Goal: Task Accomplishment & Management: Complete application form

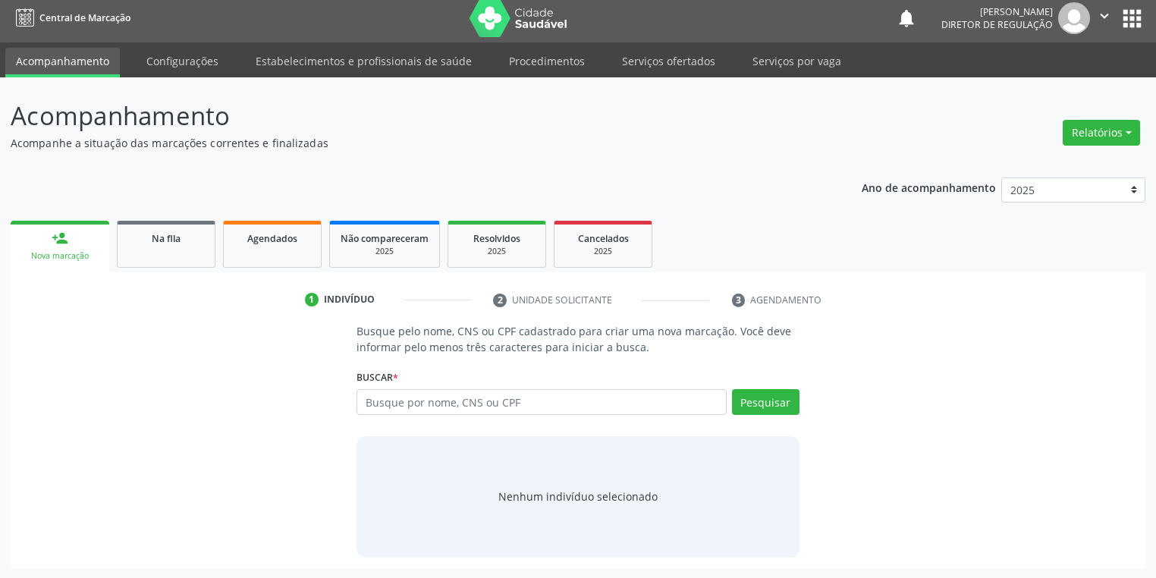
scroll to position [6, 0]
click at [174, 251] on link "Na fila" at bounding box center [166, 244] width 99 height 47
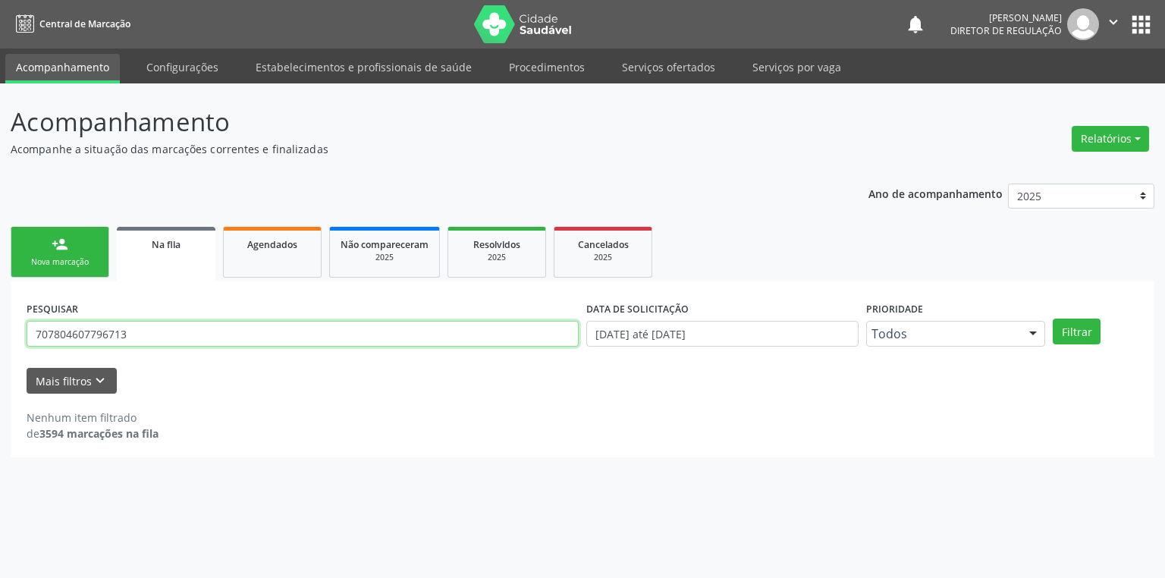
click at [141, 342] on input "707804607796713" at bounding box center [303, 334] width 552 height 26
type input "7"
type input "[PERSON_NAME]"
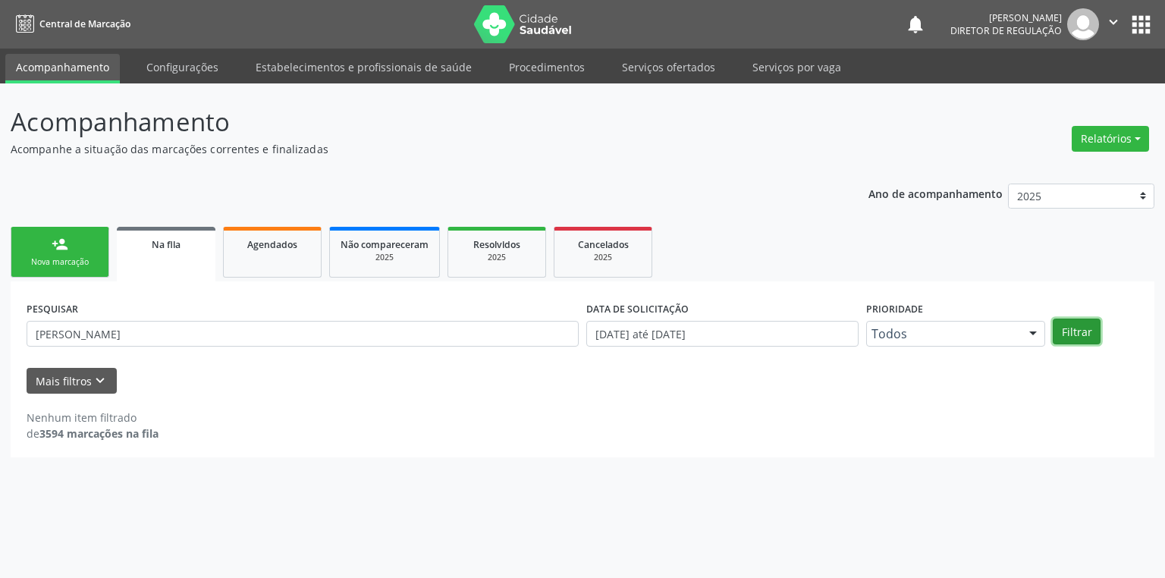
click at [1059, 334] on button "Filtrar" at bounding box center [1076, 331] width 48 height 26
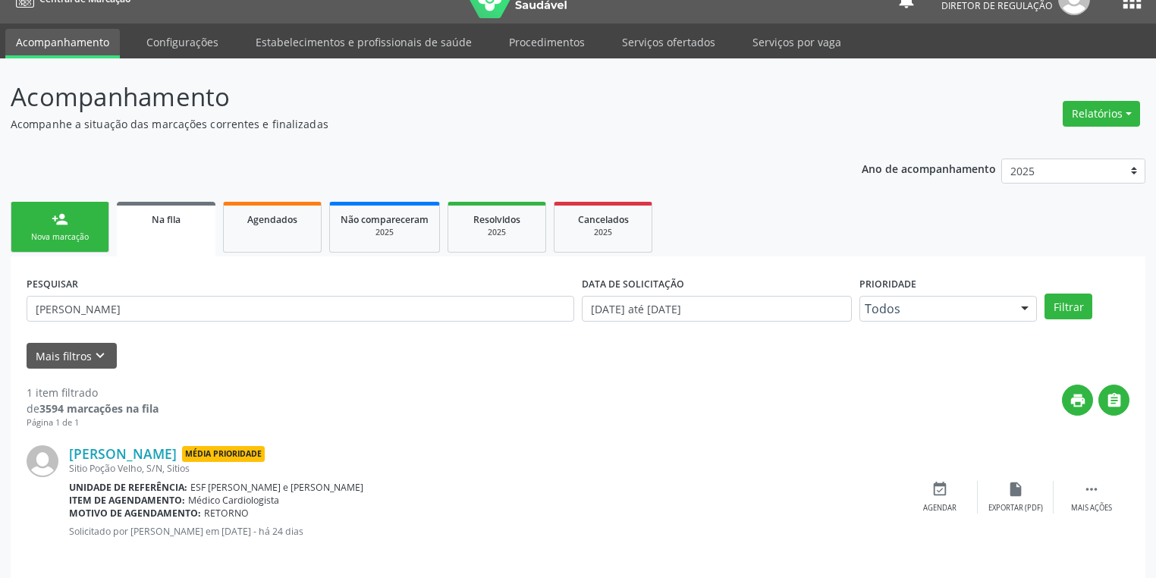
scroll to position [36, 0]
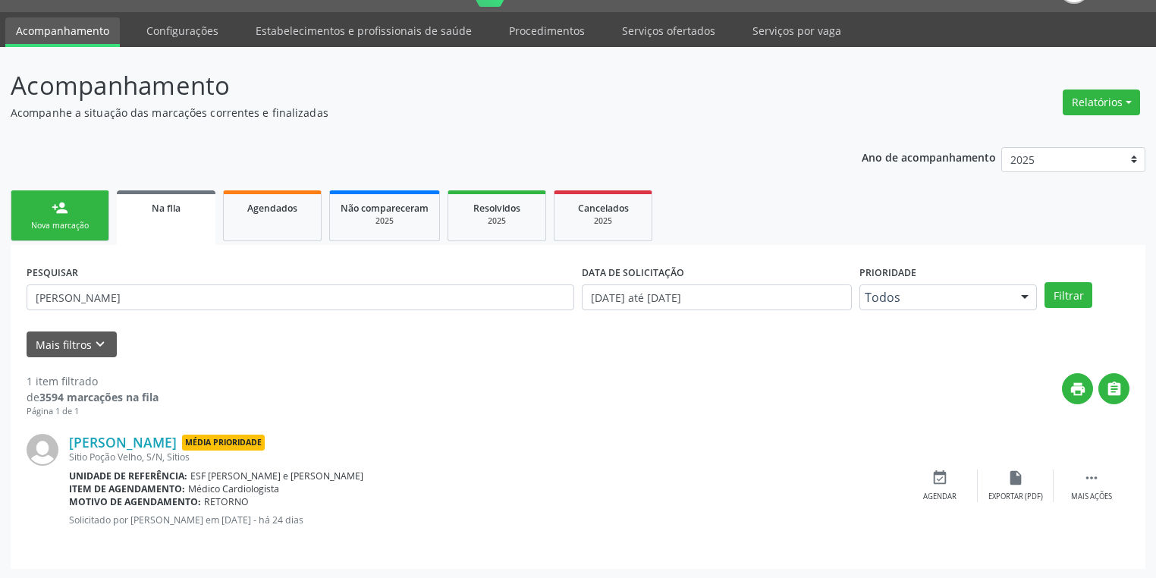
click at [72, 229] on div "Nova marcação" at bounding box center [60, 225] width 76 height 11
click at [72, 229] on link "person_add Nova marcação" at bounding box center [60, 215] width 99 height 51
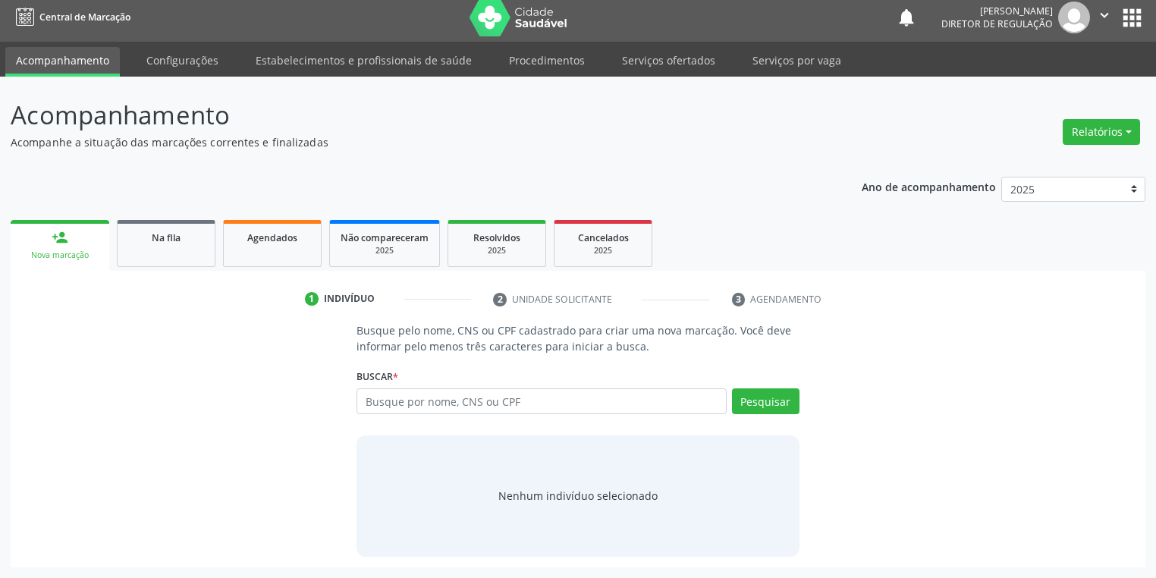
scroll to position [6, 0]
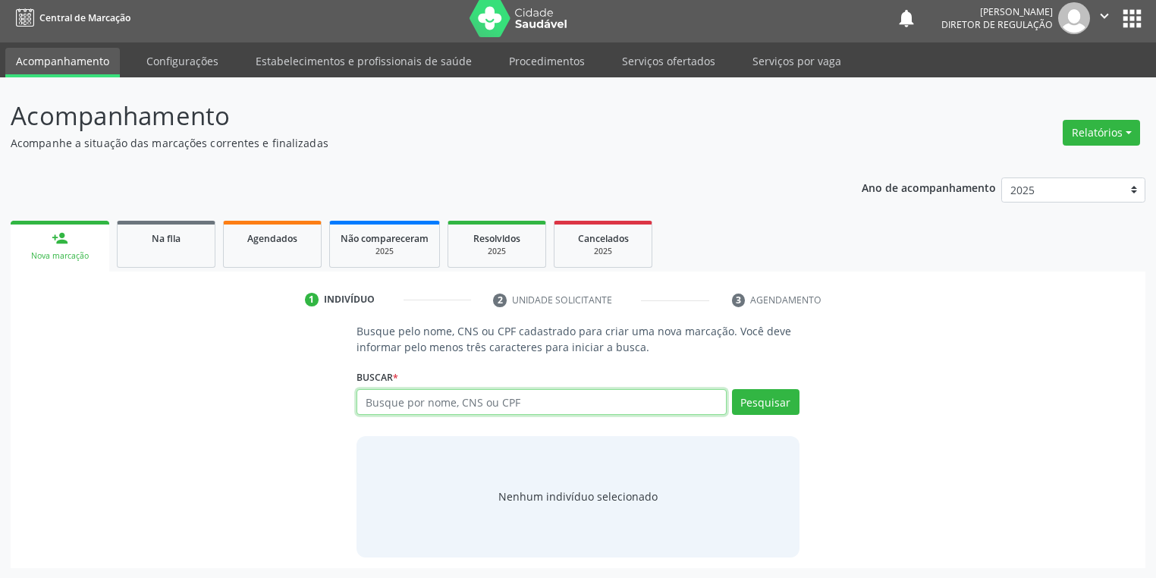
click at [384, 406] on input "text" at bounding box center [541, 402] width 370 height 26
type input "[PERSON_NAME]"
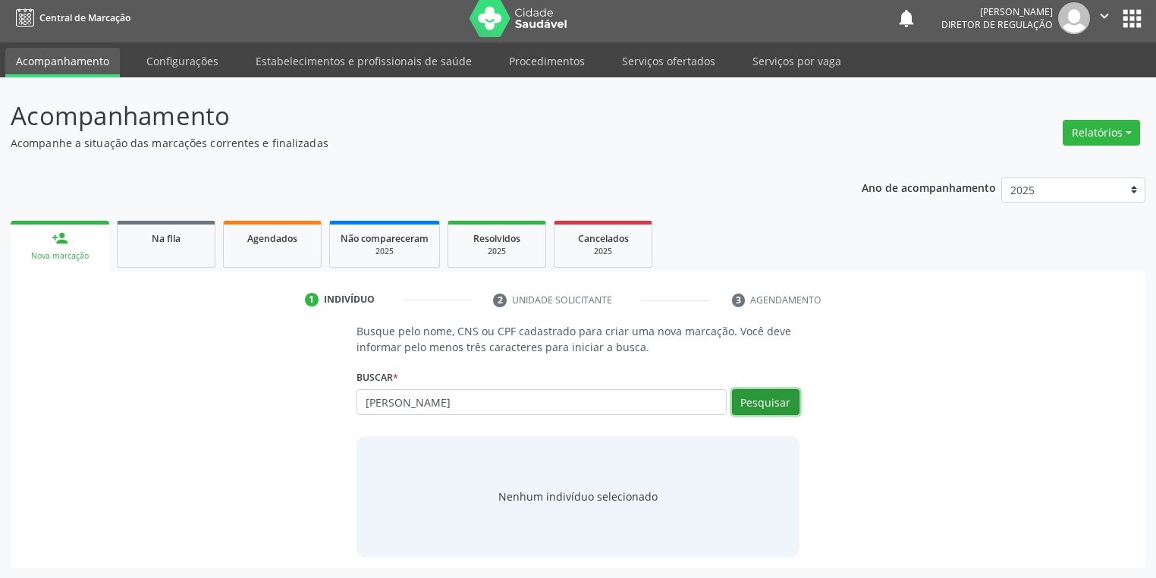
click at [779, 400] on button "Pesquisar" at bounding box center [765, 402] width 67 height 26
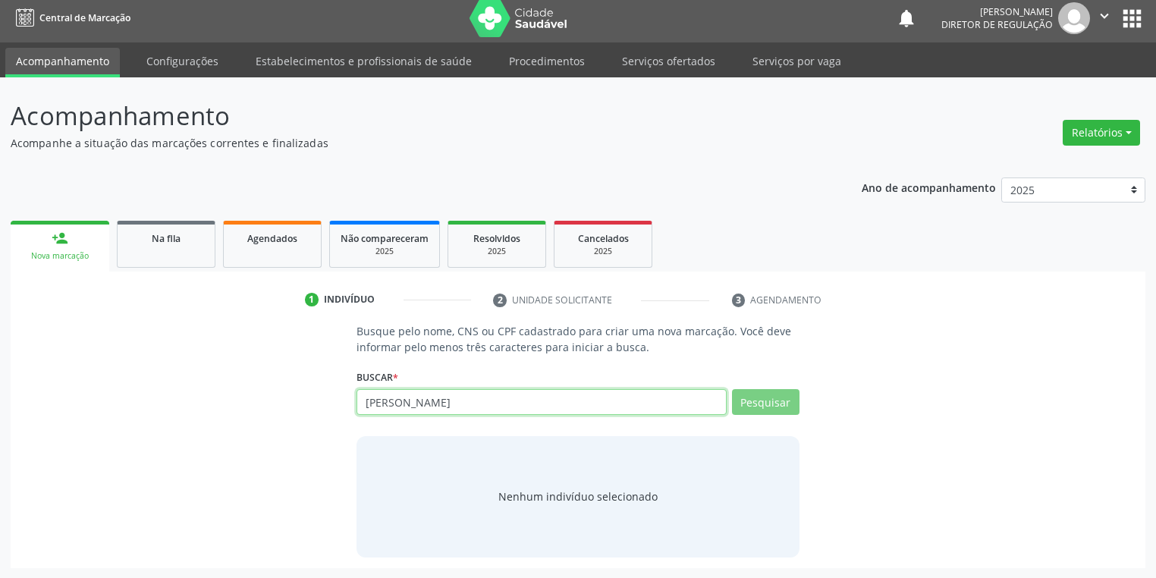
click at [531, 403] on input "[PERSON_NAME]" at bounding box center [541, 402] width 370 height 26
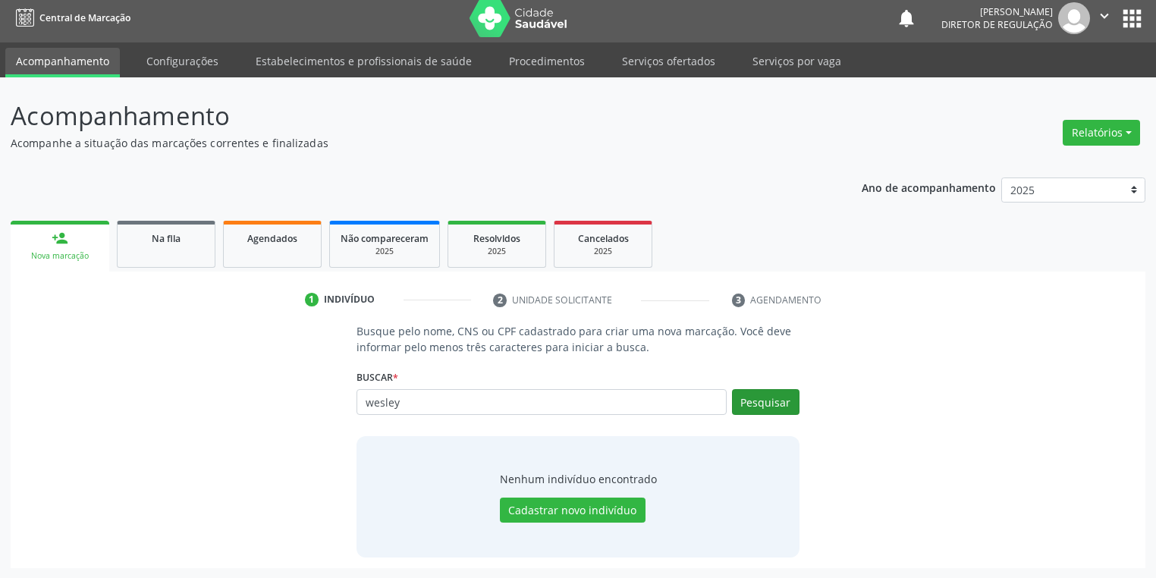
type input "wesley"
click at [776, 407] on button "Pesquisar" at bounding box center [765, 402] width 67 height 26
type input "wesley"
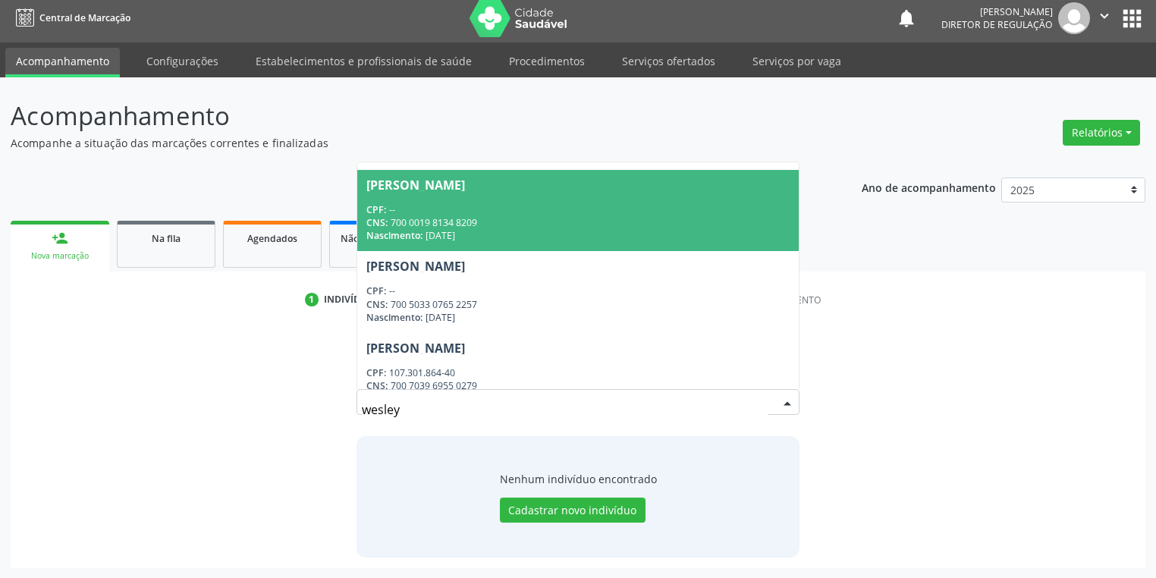
scroll to position [995, 0]
